Goal: Information Seeking & Learning: Understand process/instructions

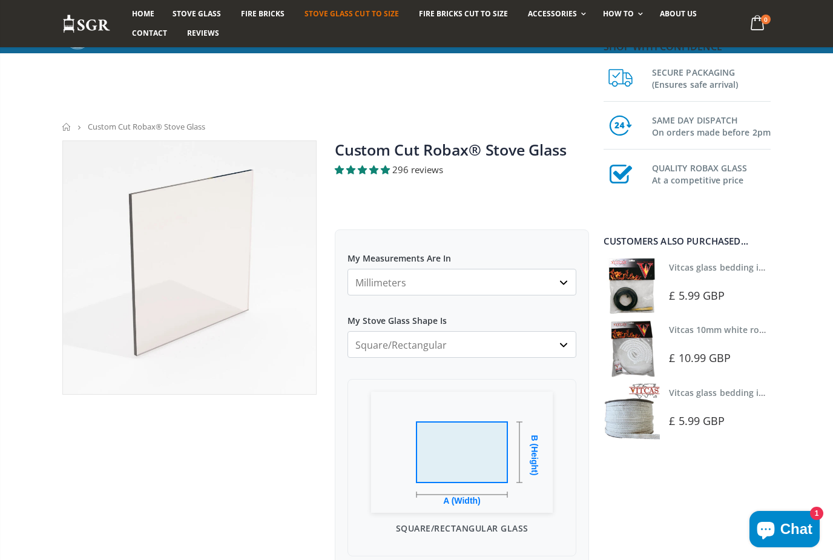
scroll to position [168, 0]
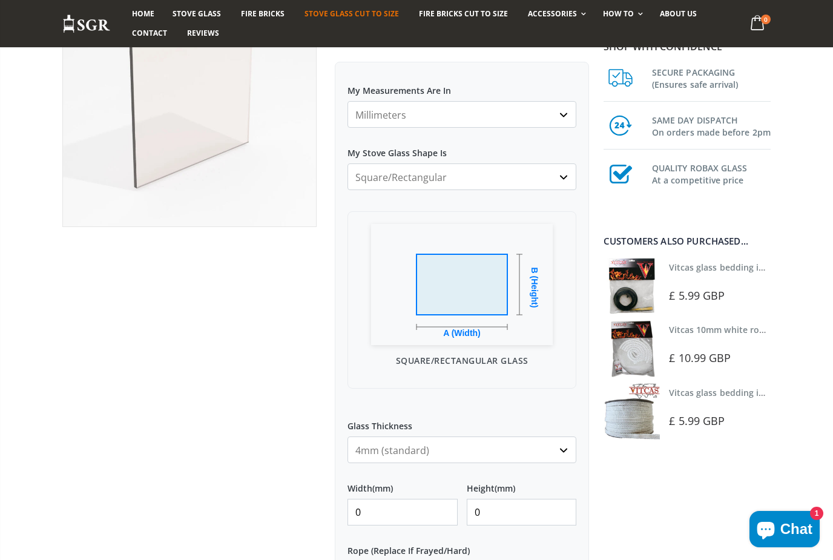
click at [547, 460] on select "4mm (standard) 5mm (gas fires with baffled flue) 3mm (For Use In Stoves With Th…" at bounding box center [462, 450] width 229 height 27
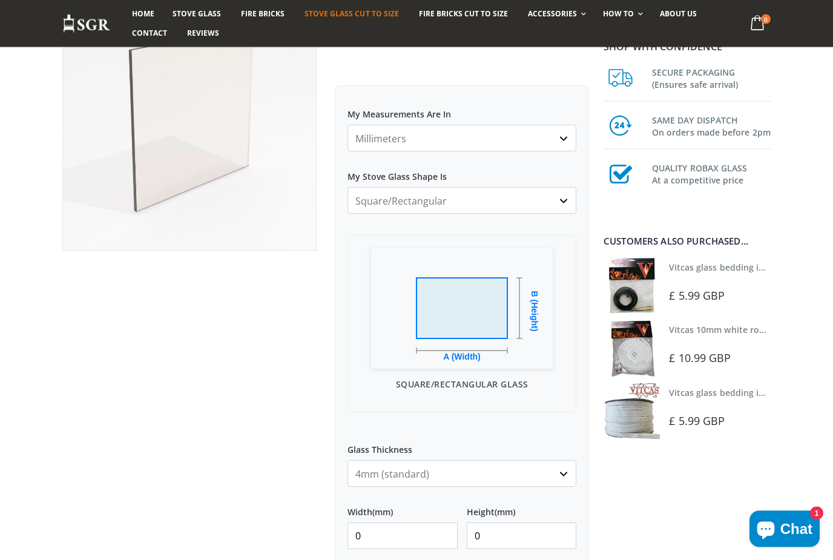
scroll to position [139, 0]
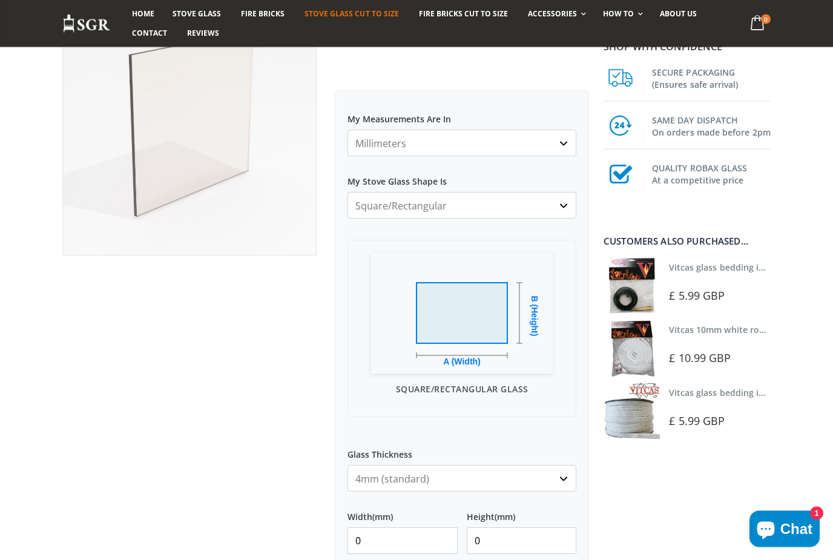
click at [555, 209] on select "Square/Rectangular Arched Half Arch Both Top Corners Cut Single Corner Cut All …" at bounding box center [462, 206] width 229 height 27
select select "circular"
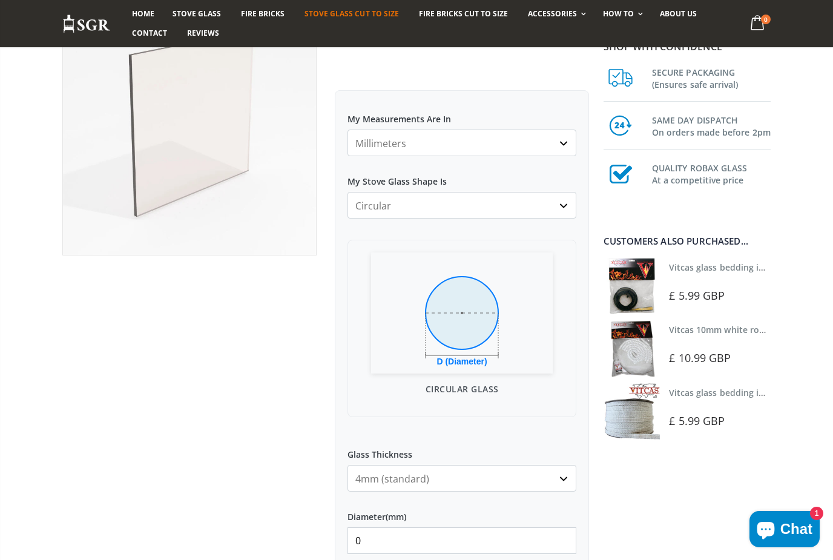
click at [670, 272] on link "Vitcas glass bedding in tape - 2mm x 10mm x 2 meters" at bounding box center [782, 268] width 226 height 12
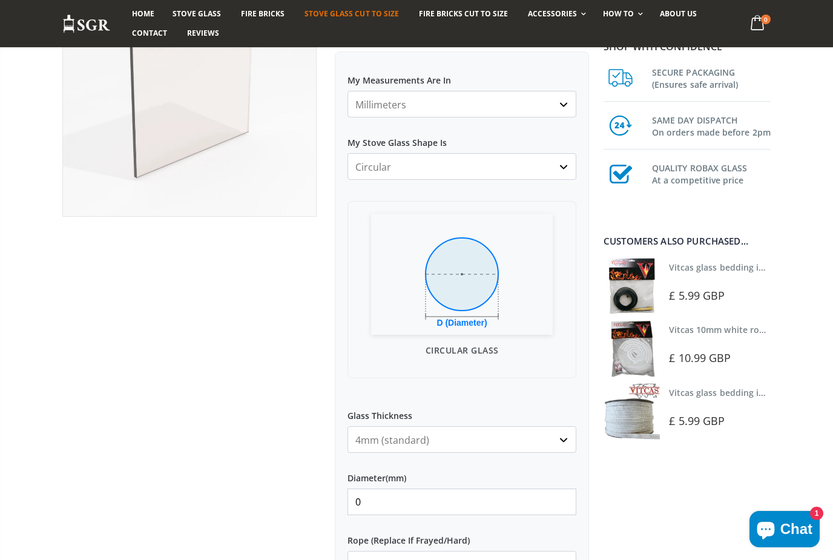
click at [674, 343] on div at bounding box center [721, 342] width 105 height 8
click at [635, 364] on img at bounding box center [632, 348] width 56 height 56
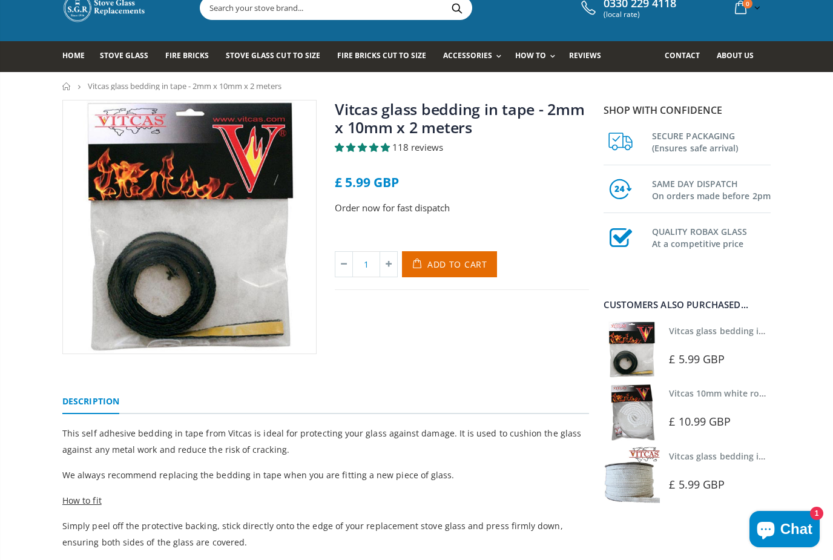
scroll to position [11, 0]
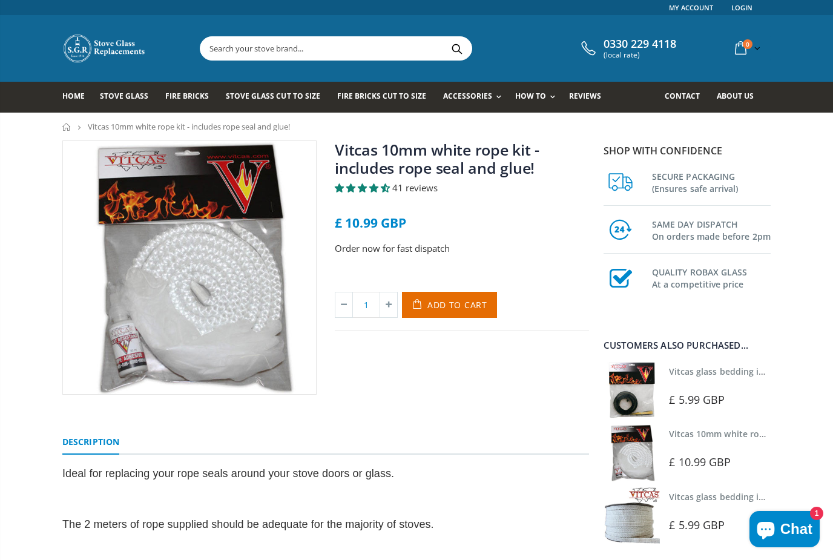
scroll to position [1, 0]
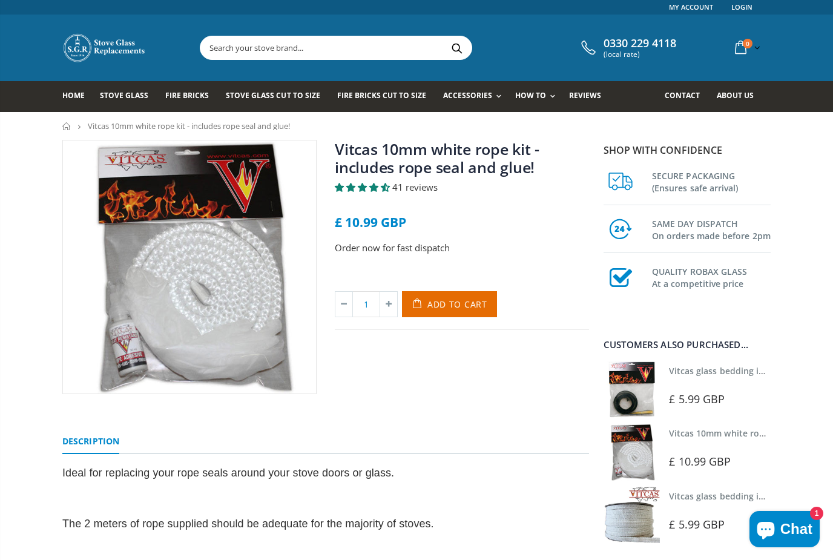
click at [674, 384] on div at bounding box center [721, 383] width 105 height 8
click at [639, 392] on img at bounding box center [632, 389] width 56 height 56
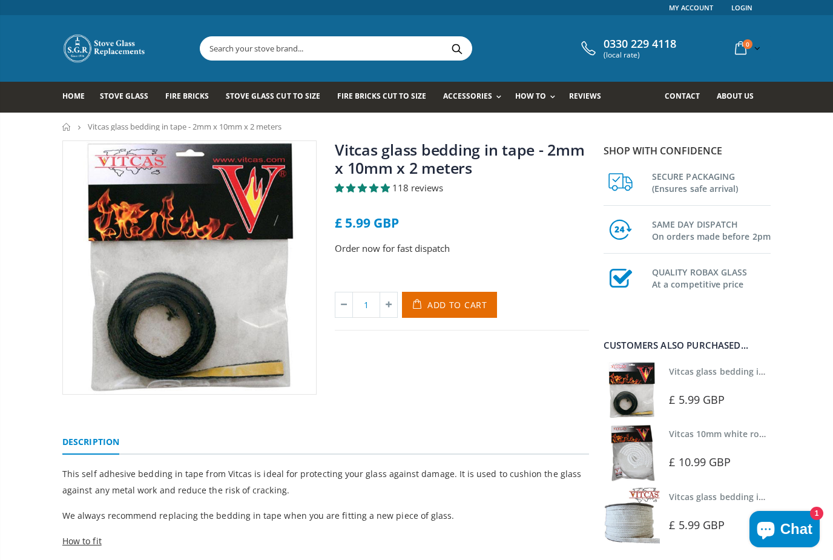
click at [523, 155] on link "Replace Your Stove Glass" at bounding box center [585, 149] width 124 height 21
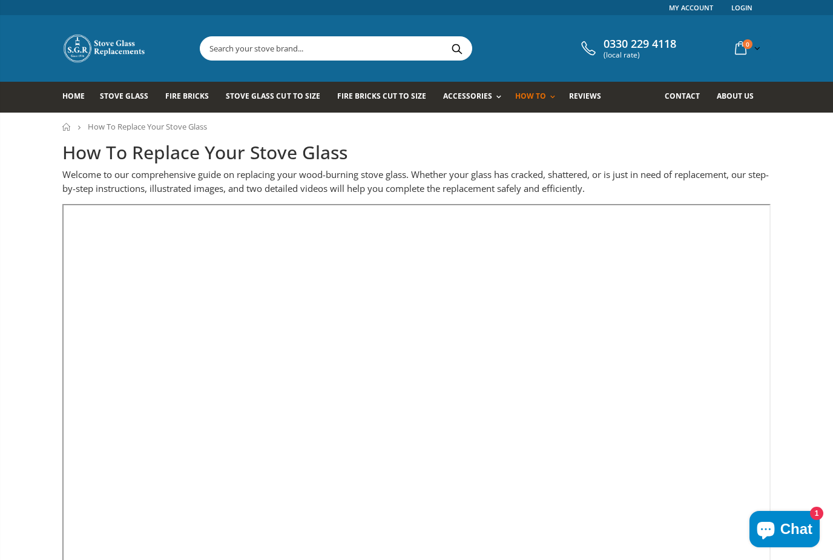
click at [277, 88] on link "Stove Glass Cut To Size" at bounding box center [277, 97] width 103 height 31
